Goal: Task Accomplishment & Management: Complete application form

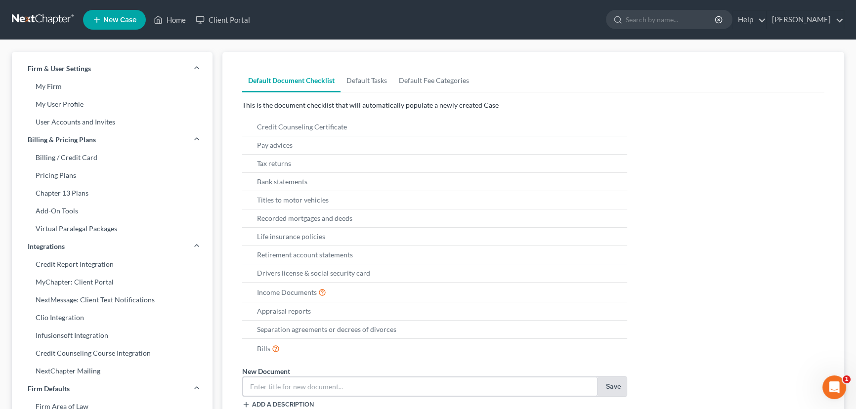
click at [107, 16] on span "New Case" at bounding box center [119, 19] width 33 height 7
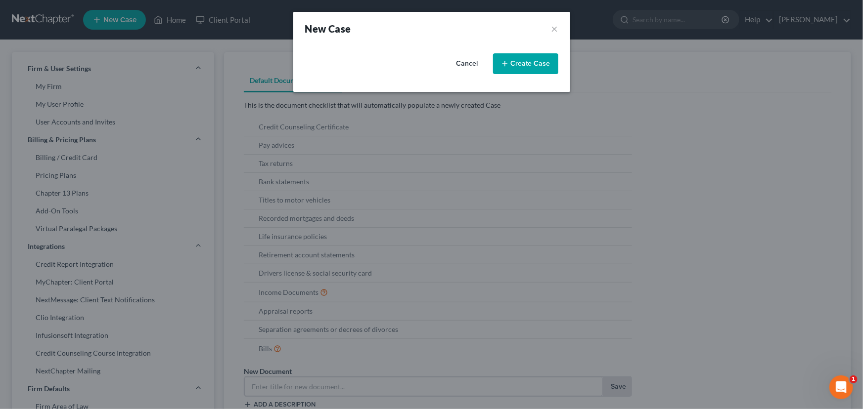
select select "39"
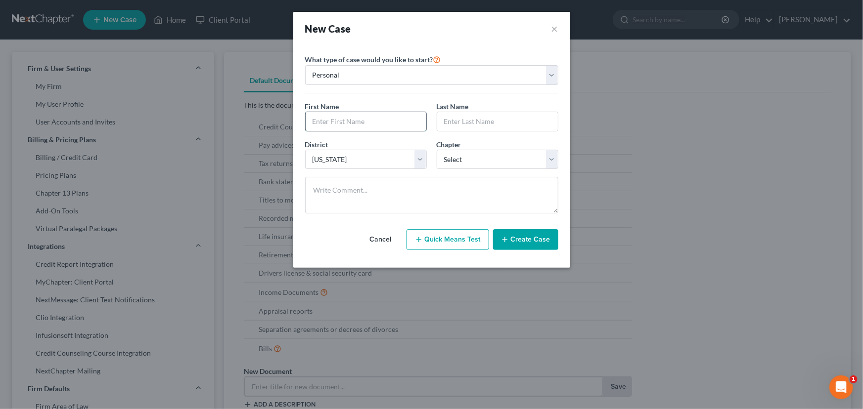
click at [369, 119] on input "text" at bounding box center [365, 121] width 121 height 19
type input "[PERSON_NAME]"
click at [554, 158] on select "Select 7 11 12 13" at bounding box center [497, 160] width 122 height 20
select select "3"
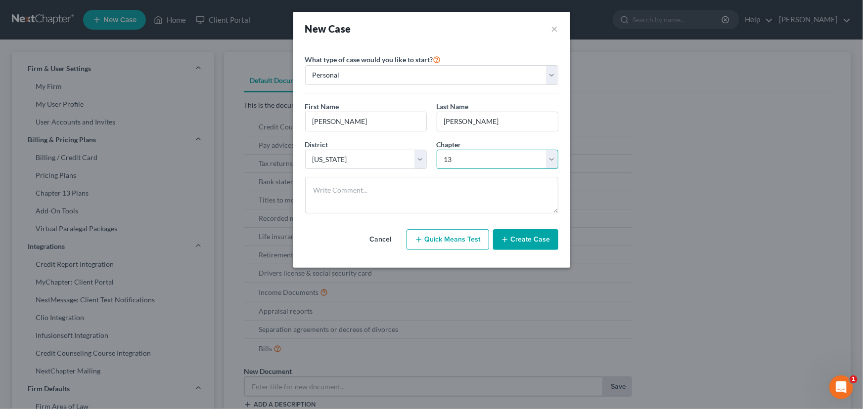
click at [436, 150] on select "Select 7 11 12 13" at bounding box center [497, 160] width 122 height 20
click at [510, 242] on button "Create Case" at bounding box center [525, 239] width 65 height 21
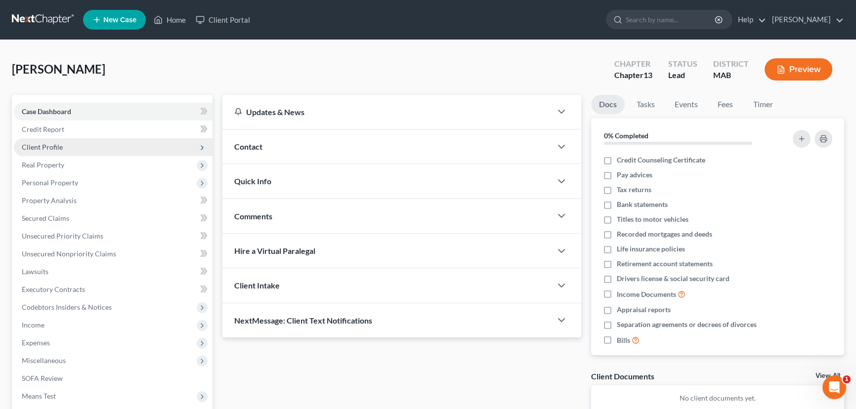
click at [57, 146] on span "Client Profile" at bounding box center [42, 147] width 41 height 8
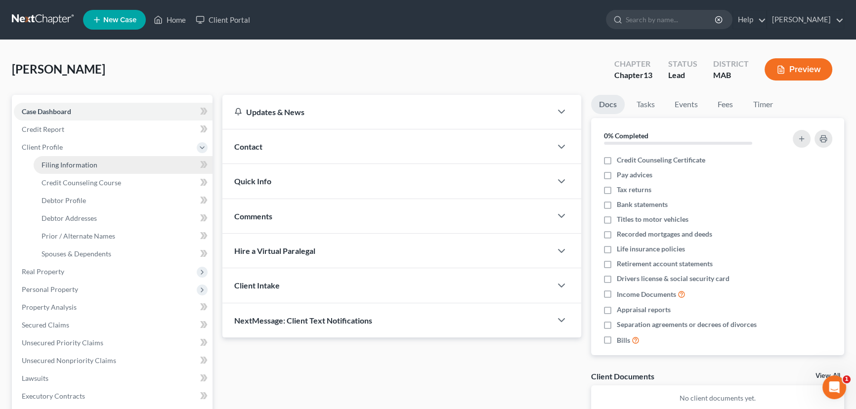
click at [53, 159] on link "Filing Information" at bounding box center [123, 165] width 179 height 18
select select "1"
select select "0"
select select "3"
select select "39"
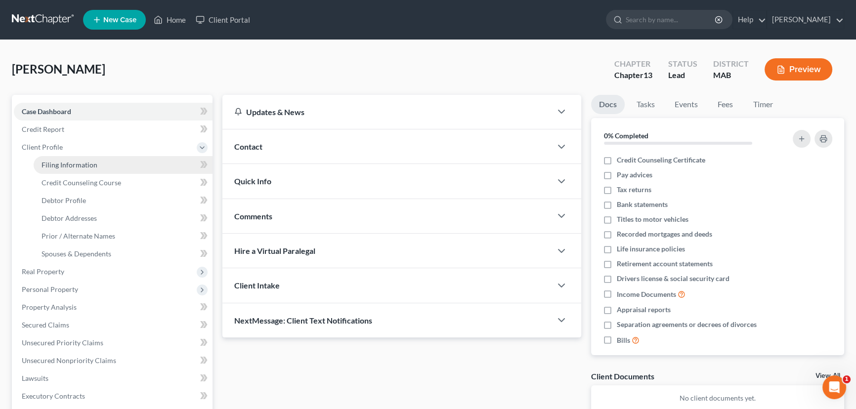
select select "22"
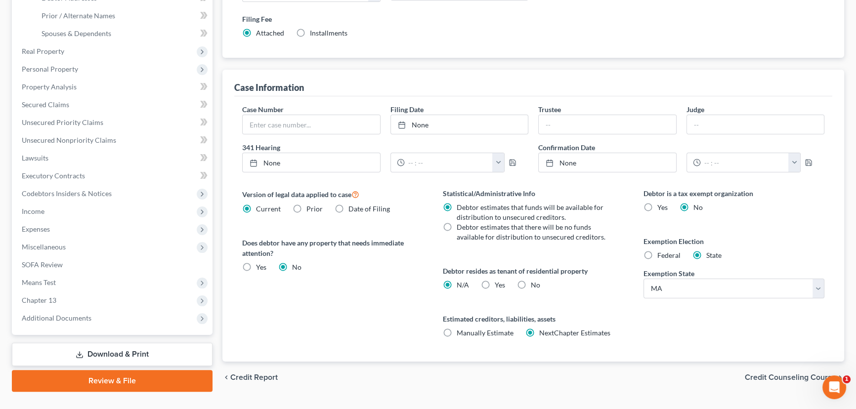
scroll to position [221, 0]
click at [772, 376] on span "Credit Counseling Course" at bounding box center [790, 377] width 91 height 8
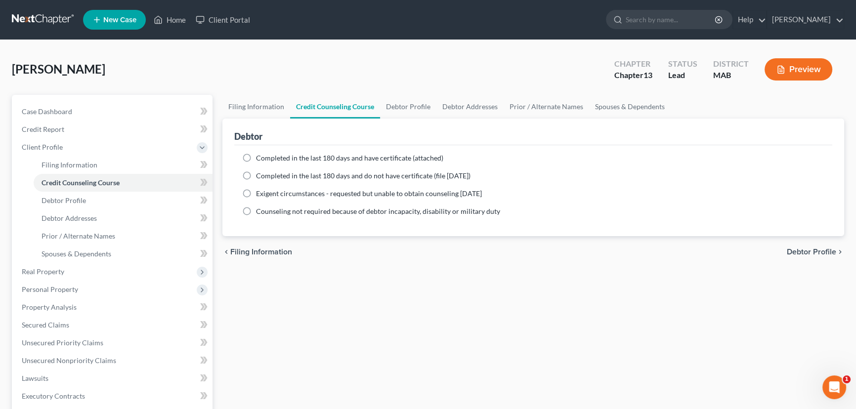
click at [256, 153] on label "Completed in the last 180 days and have certificate (attached)" at bounding box center [349, 158] width 187 height 10
click at [260, 153] on input "Completed in the last 180 days and have certificate (attached)" at bounding box center [263, 156] width 6 height 6
radio input "true"
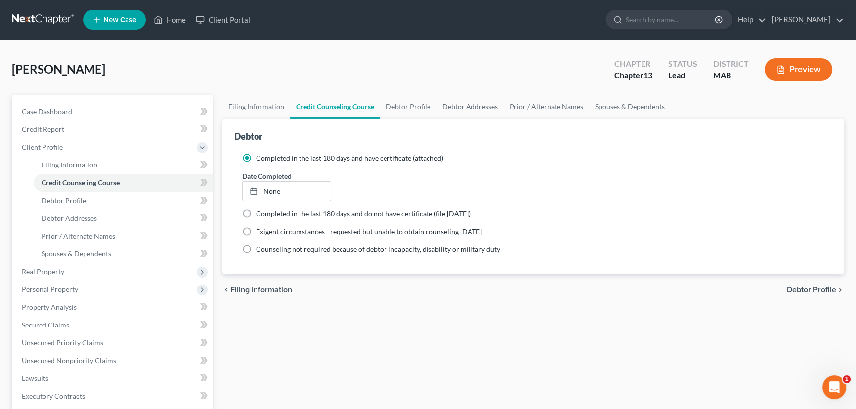
click at [822, 287] on span "Debtor Profile" at bounding box center [811, 290] width 49 height 8
select select "0"
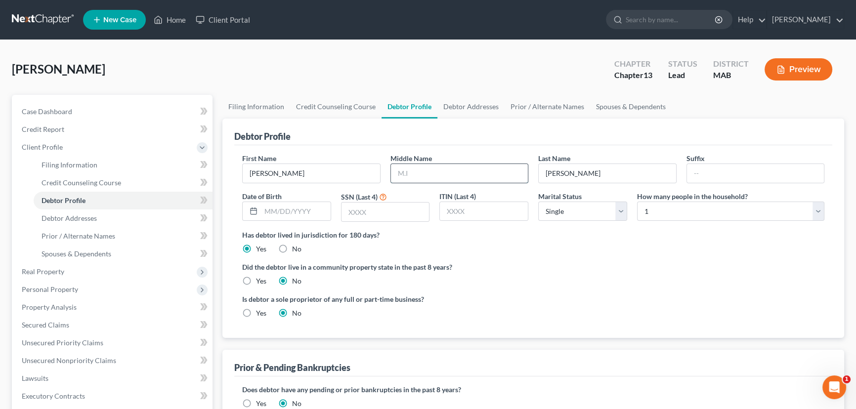
click at [449, 176] on input "text" at bounding box center [459, 173] width 137 height 19
type input "[PERSON_NAME]"
click at [619, 204] on select "Select Single Married Separated Divorced Widowed" at bounding box center [582, 212] width 89 height 20
select select "1"
click at [538, 202] on select "Select Single Married Separated Divorced Widowed" at bounding box center [582, 212] width 89 height 20
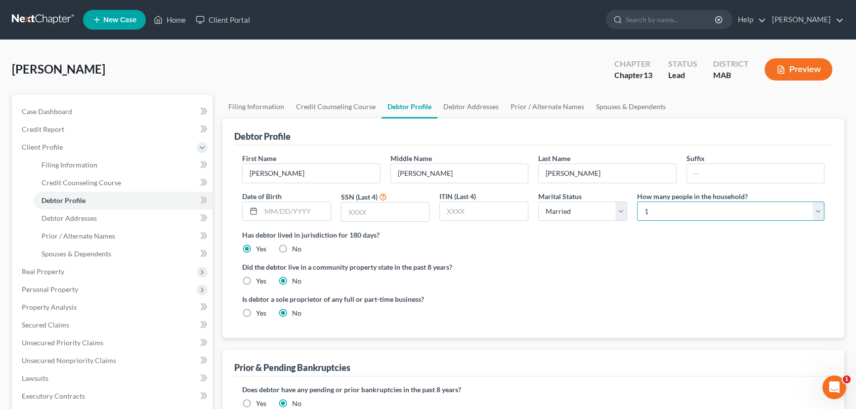
click at [818, 207] on select "Select 1 2 3 4 5 6 7 8 9 10 11 12 13 14 15 16 17 18 19 20" at bounding box center [730, 212] width 187 height 20
select select "3"
click at [637, 202] on select "Select 1 2 3 4 5 6 7 8 9 10 11 12 13 14 15 16 17 18 19 20" at bounding box center [730, 212] width 187 height 20
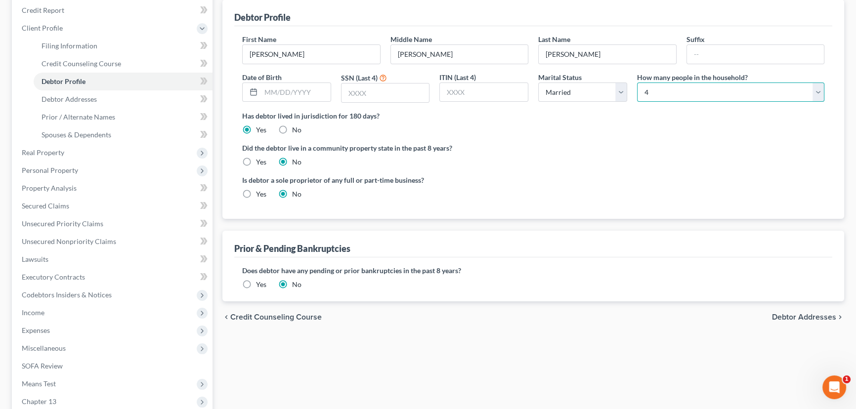
scroll to position [126, 0]
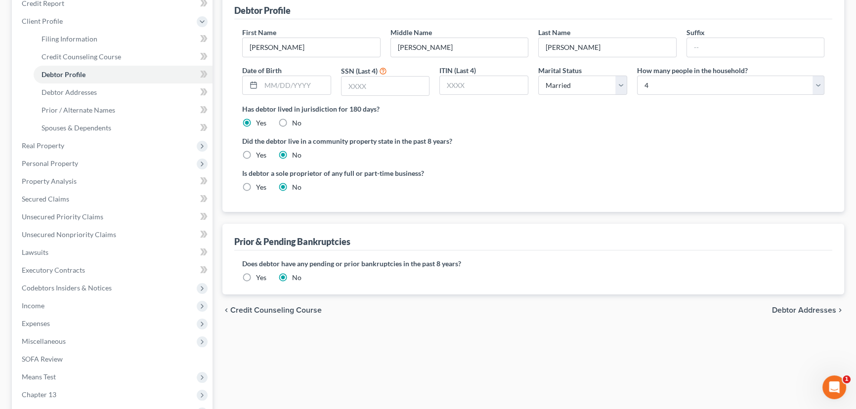
click at [801, 312] on span "Debtor Addresses" at bounding box center [804, 310] width 64 height 8
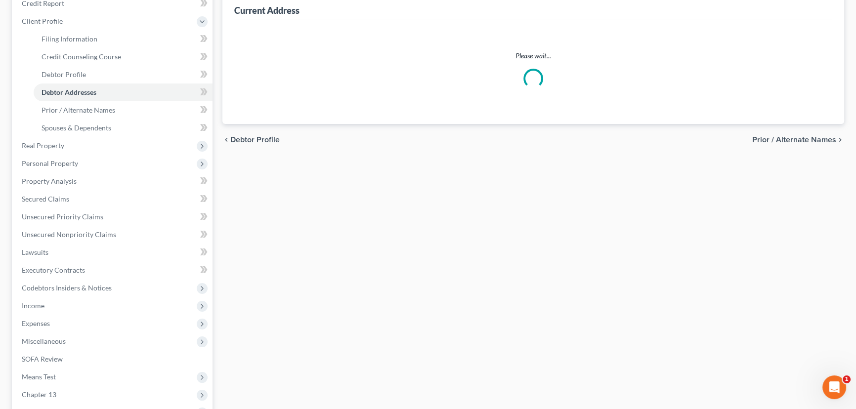
scroll to position [14, 0]
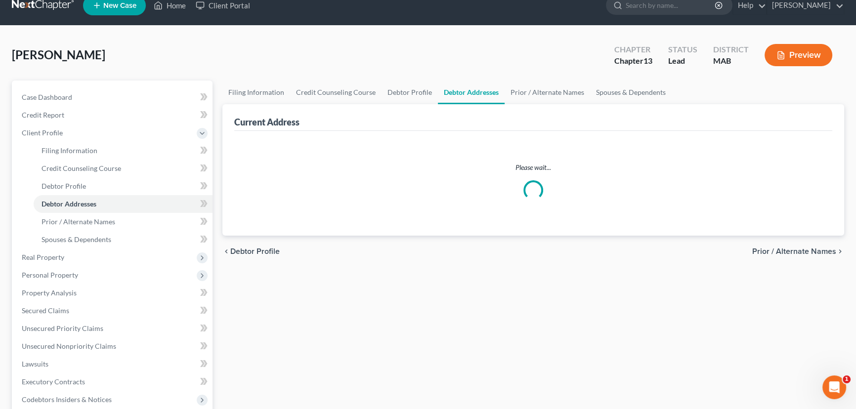
select select "0"
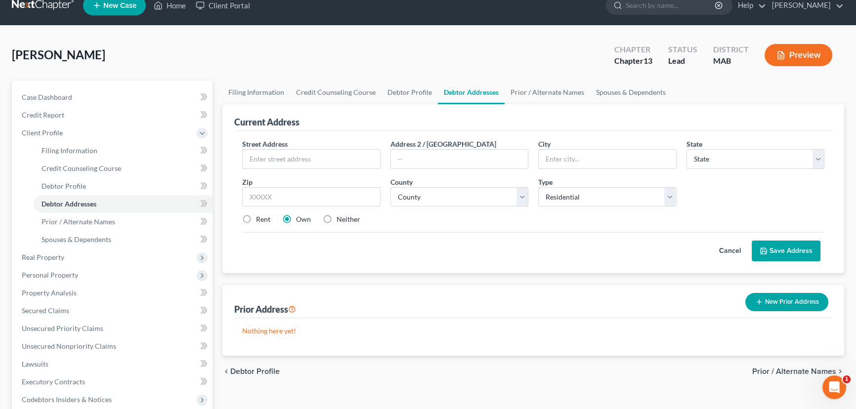
scroll to position [0, 0]
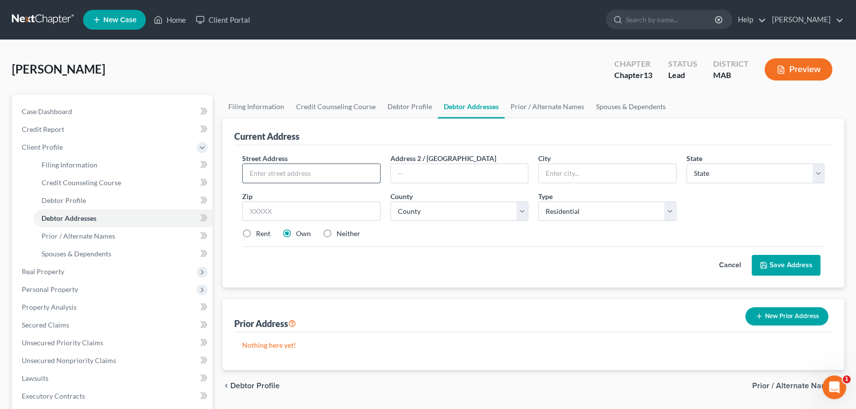
click at [328, 176] on input "text" at bounding box center [311, 173] width 137 height 19
click at [303, 158] on div "Street Address *" at bounding box center [311, 168] width 148 height 30
click at [271, 164] on input "text" at bounding box center [311, 173] width 137 height 19
type input "[STREET_ADDRESS][PERSON_NAME]"
type input "[GEOGRAPHIC_DATA]"
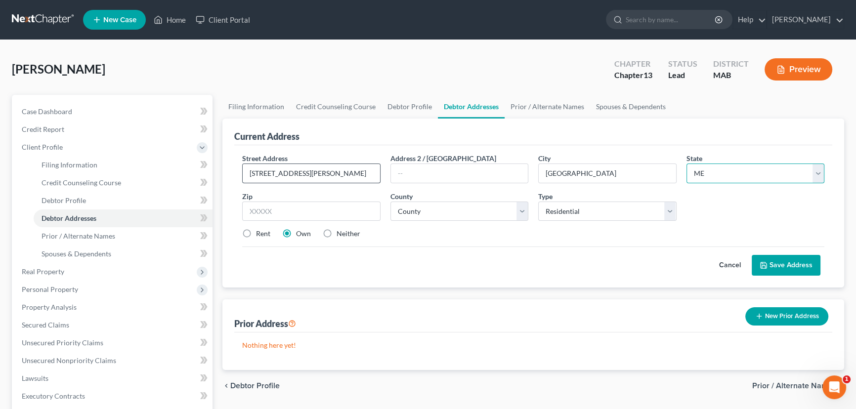
select select "22"
click at [252, 216] on input "text" at bounding box center [311, 212] width 138 height 20
click at [520, 206] on select "County [GEOGRAPHIC_DATA] [GEOGRAPHIC_DATA] [GEOGRAPHIC_DATA] [GEOGRAPHIC_DATA] …" at bounding box center [460, 212] width 138 height 20
select select "11"
click at [391, 202] on select "County [GEOGRAPHIC_DATA] [GEOGRAPHIC_DATA] [GEOGRAPHIC_DATA] [GEOGRAPHIC_DATA] …" at bounding box center [460, 212] width 138 height 20
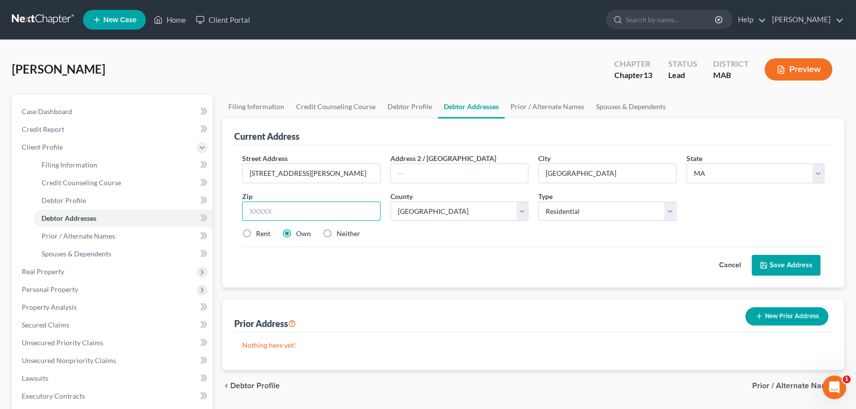
click at [301, 212] on input "text" at bounding box center [311, 212] width 138 height 20
type input "02360"
click at [781, 257] on button "Save Address" at bounding box center [786, 265] width 69 height 21
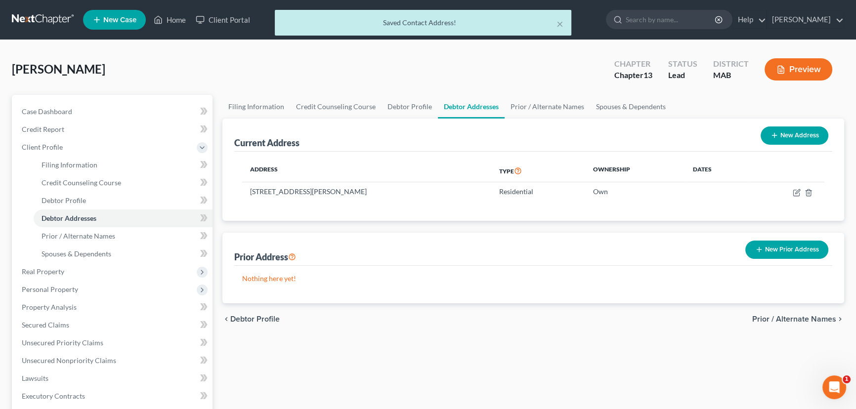
click at [787, 321] on span "Prior / Alternate Names" at bounding box center [794, 319] width 84 height 8
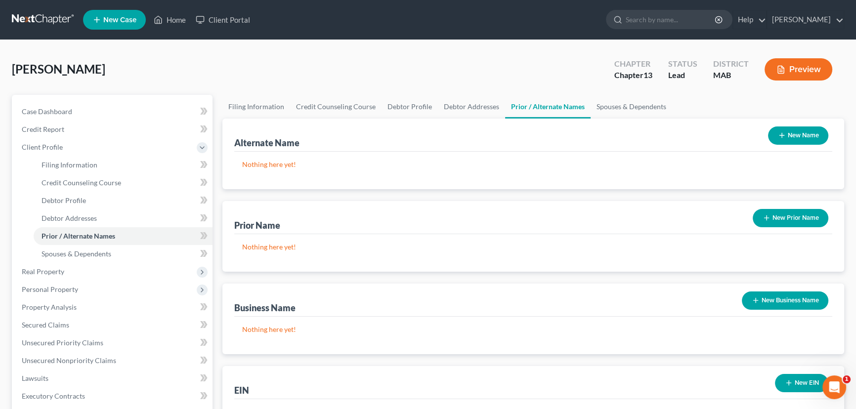
drag, startPoint x: 858, startPoint y: 238, endPoint x: 682, endPoint y: 361, distance: 214.8
click at [682, 361] on div "Alternate Name New Name Nothing here yet! Prior Name New Prior Name Nothing her…" at bounding box center [533, 278] width 622 height 318
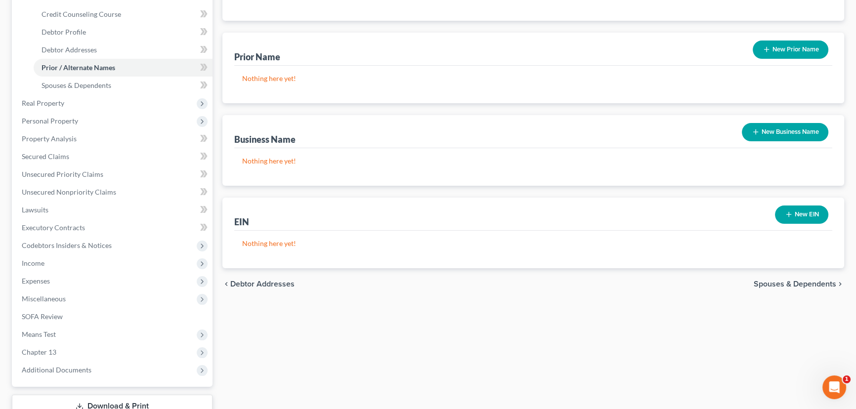
scroll to position [187, 0]
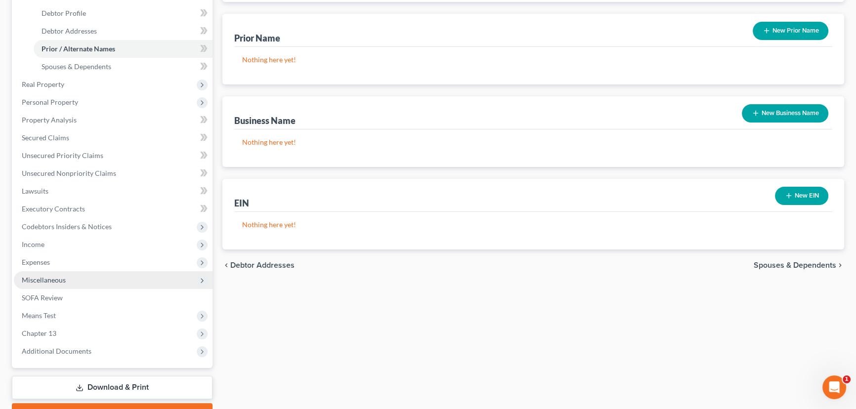
click at [40, 282] on span "Miscellaneous" at bounding box center [44, 280] width 44 height 8
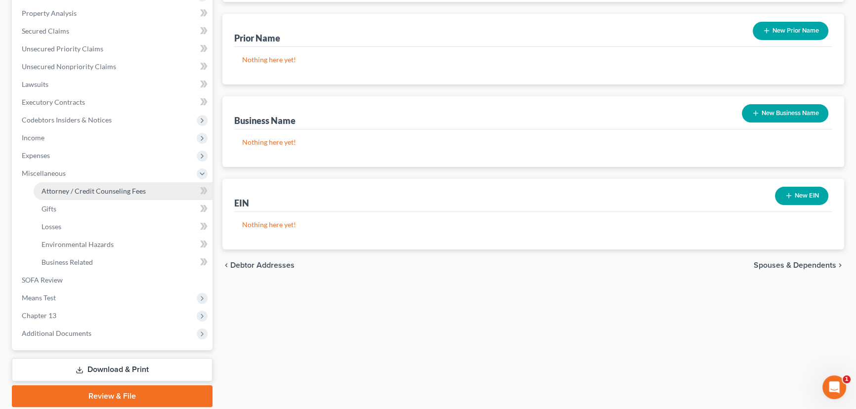
click at [92, 196] on link "Attorney / Credit Counseling Fees" at bounding box center [123, 191] width 179 height 18
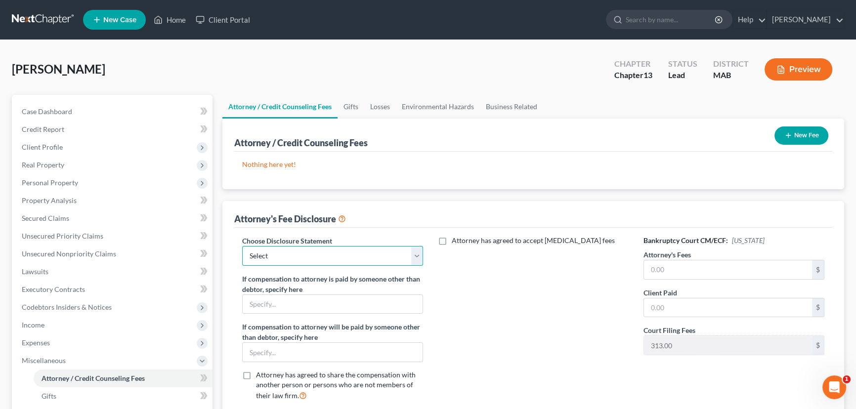
click at [416, 257] on select "Select LiPresti MetLIfe Chapter 7 Chapter 11 attorney fee disclosure Chapter 13…" at bounding box center [332, 256] width 181 height 20
select select "2"
click at [242, 246] on select "Select LiPresti MetLIfe Chapter 7 Chapter 11 attorney fee disclosure Chapter 13…" at bounding box center [332, 256] width 181 height 20
click at [676, 268] on input "text" at bounding box center [728, 270] width 168 height 19
type input "3,000.00"
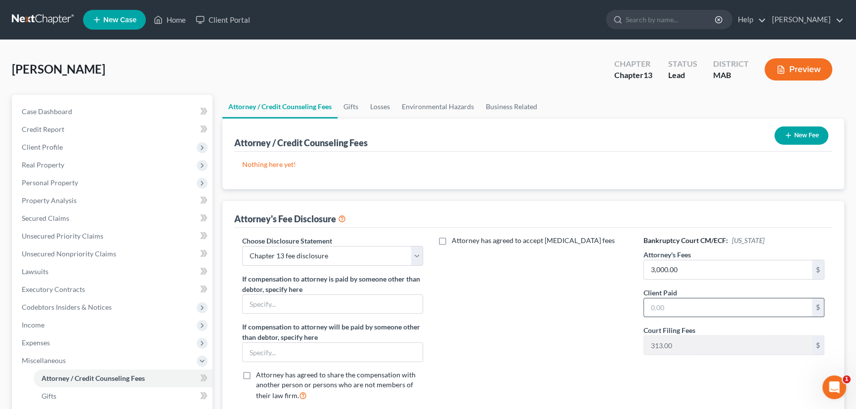
click at [661, 303] on input "text" at bounding box center [728, 308] width 168 height 19
type input "3,000.00"
click at [49, 164] on span "Real Property" at bounding box center [43, 165] width 43 height 8
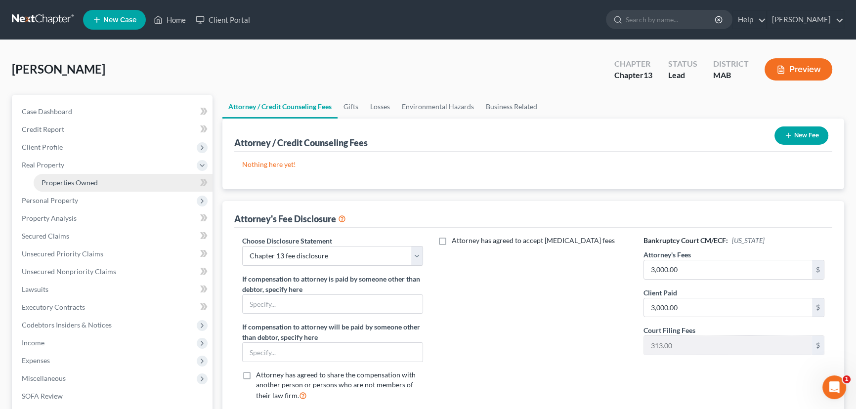
click at [53, 177] on link "Properties Owned" at bounding box center [123, 183] width 179 height 18
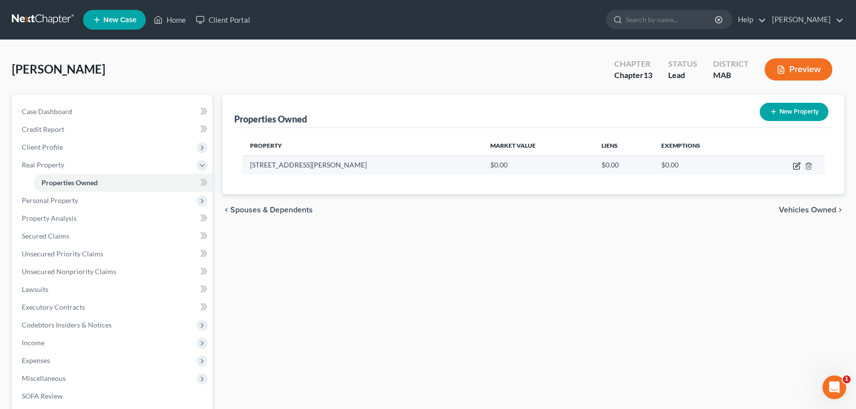
click at [799, 168] on icon "button" at bounding box center [796, 167] width 6 height 6
select select "22"
select select "11"
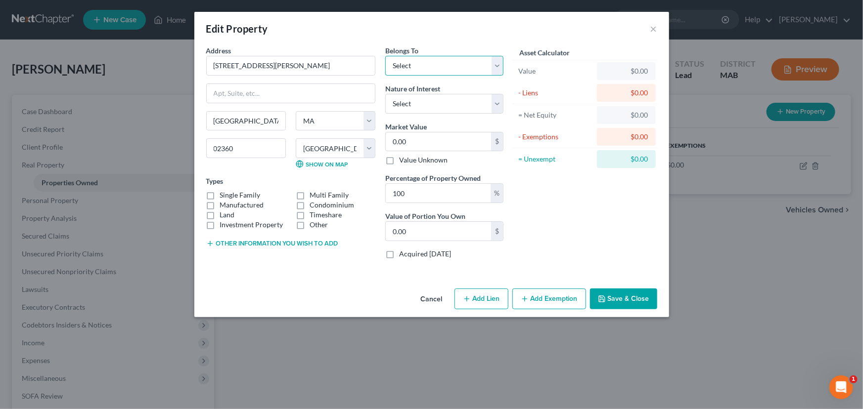
click at [495, 63] on select "Select Debtor 1 Only Debtor 2 Only Debtor 1 And Debtor 2 Only At Least One Of T…" at bounding box center [444, 66] width 118 height 20
select select "3"
click at [385, 56] on select "Select Debtor 1 Only Debtor 2 Only Debtor 1 And Debtor 2 Only At Least One Of T…" at bounding box center [444, 66] width 118 height 20
click at [494, 101] on select "Select Fee Simple Joint Tenant Life Estate Equitable Interest Future Interest T…" at bounding box center [444, 104] width 118 height 20
select select "5"
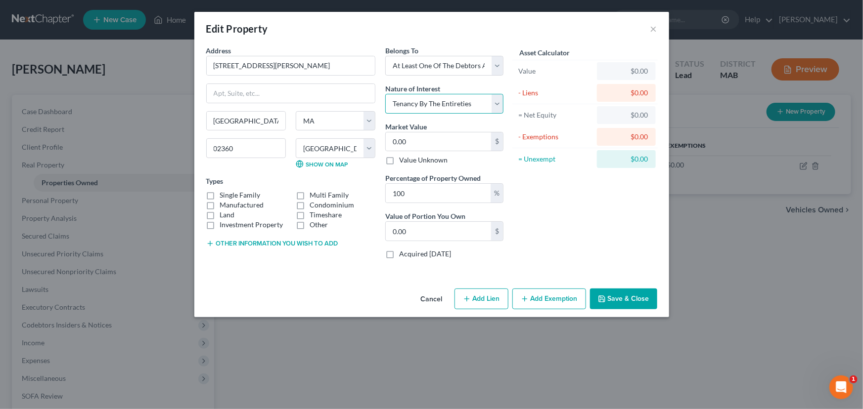
click at [385, 94] on select "Select Fee Simple Joint Tenant Life Estate Equitable Interest Future Interest T…" at bounding box center [444, 104] width 118 height 20
click at [220, 194] on label "Single Family" at bounding box center [240, 195] width 41 height 10
click at [224, 194] on input "Single Family" at bounding box center [227, 193] width 6 height 6
checkbox input "true"
click at [623, 297] on button "Save & Close" at bounding box center [623, 299] width 67 height 21
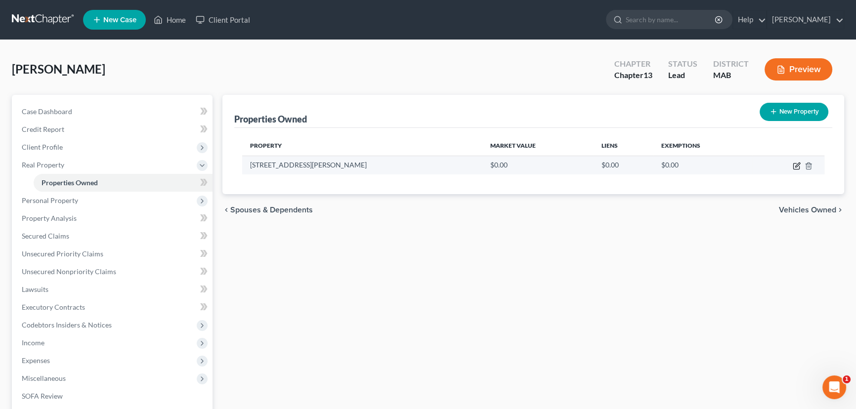
click at [796, 165] on icon "button" at bounding box center [797, 165] width 4 height 4
select select "22"
select select "11"
select select "3"
select select "5"
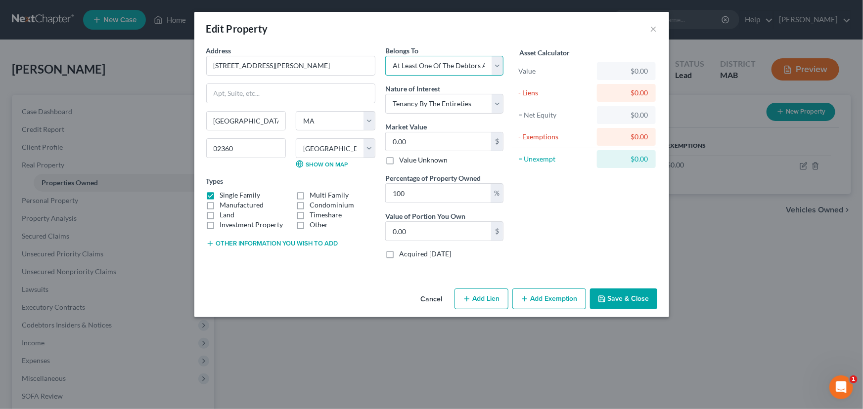
click at [497, 64] on select "Select Debtor 1 Only Debtor 2 Only Debtor 1 And Debtor 2 Only At Least One Of T…" at bounding box center [444, 66] width 118 height 20
select select "0"
click at [385, 56] on select "Select Debtor 1 Only Debtor 2 Only Debtor 1 And Debtor 2 Only At Least One Of T…" at bounding box center [444, 66] width 118 height 20
click at [494, 101] on select "Select Fee Simple Joint Tenant Life Estate Equitable Interest Future Interest T…" at bounding box center [444, 104] width 118 height 20
select select "0"
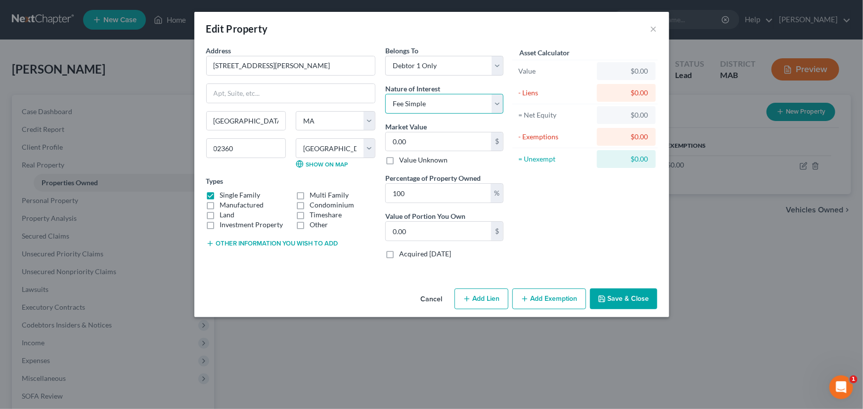
click at [385, 94] on select "Select Fee Simple Joint Tenant Life Estate Equitable Interest Future Interest T…" at bounding box center [444, 104] width 118 height 20
click at [540, 300] on button "Add Exemption" at bounding box center [549, 299] width 74 height 21
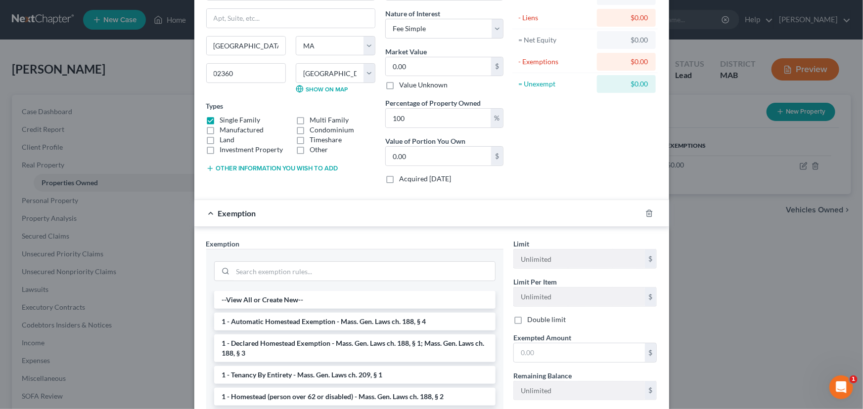
scroll to position [77, 0]
click at [255, 346] on li "1 - Declared Homestead Exemption - Mass. Gen. Laws ch. 188, § 1; Mass. Gen. Law…" at bounding box center [354, 347] width 281 height 28
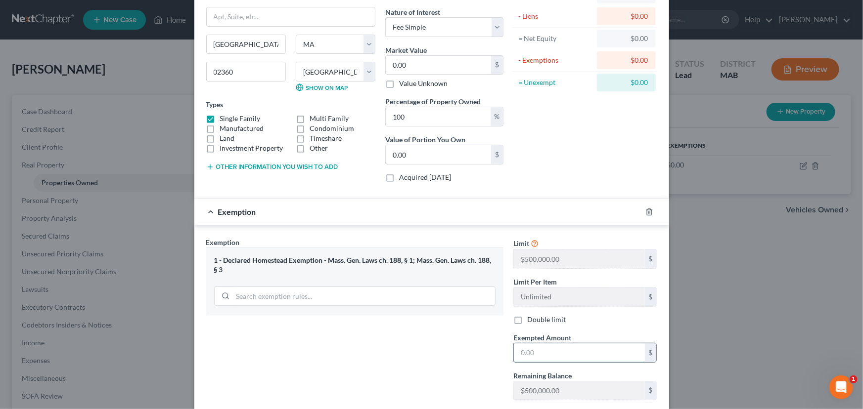
click at [516, 351] on input "text" at bounding box center [579, 353] width 131 height 19
type input "1,000,000"
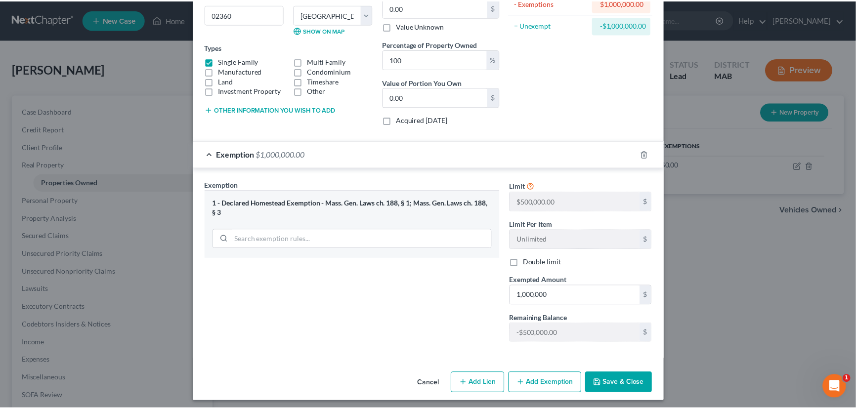
scroll to position [137, 0]
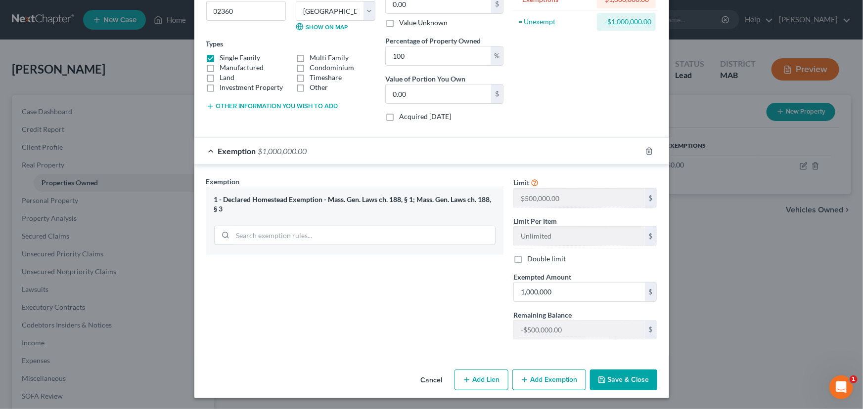
click at [625, 386] on button "Save & Close" at bounding box center [623, 380] width 67 height 21
